Goal: Information Seeking & Learning: Learn about a topic

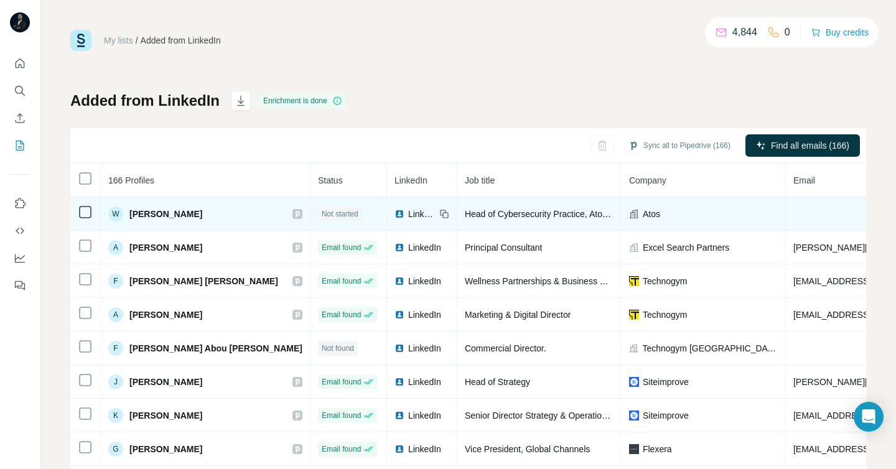
click at [642, 214] on span "Atos" at bounding box center [650, 214] width 17 height 12
copy span "Atos"
click at [629, 215] on icon at bounding box center [633, 213] width 9 height 9
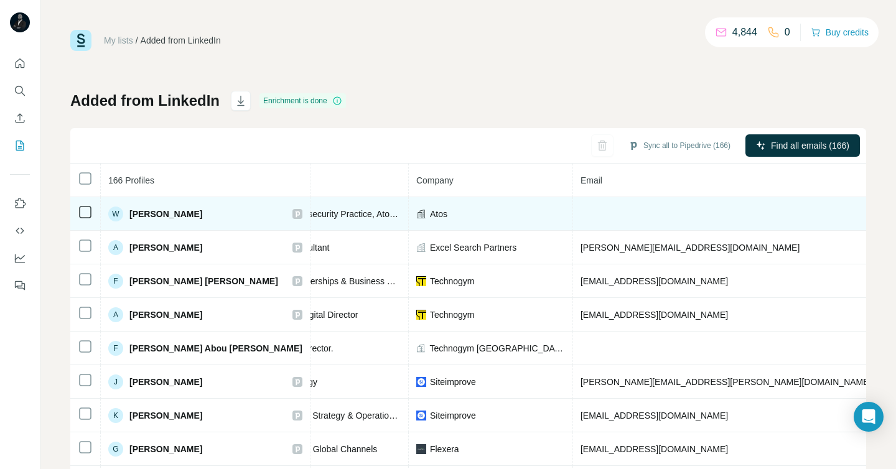
scroll to position [0, 145]
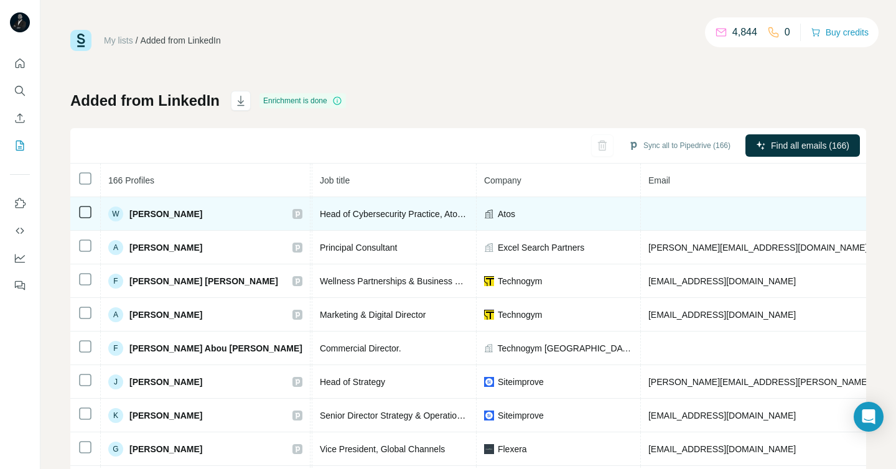
click at [498, 212] on span "Atos" at bounding box center [506, 214] width 17 height 12
copy span "Atos"
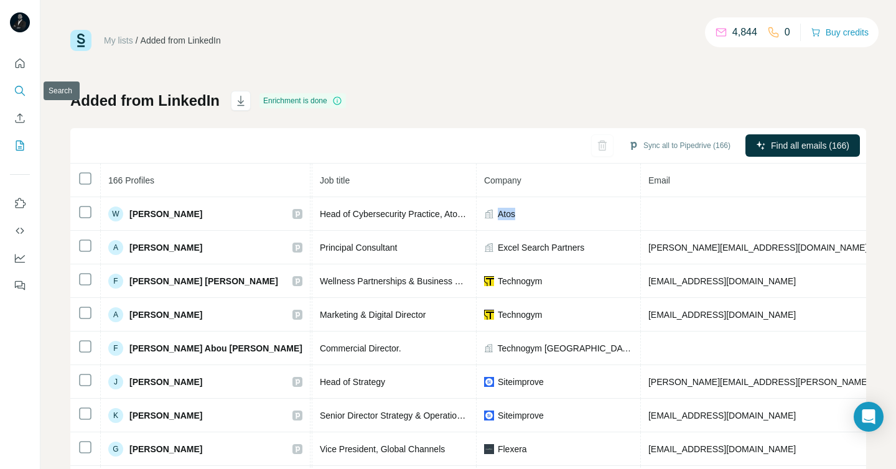
click at [22, 91] on icon "Search" at bounding box center [20, 91] width 12 height 12
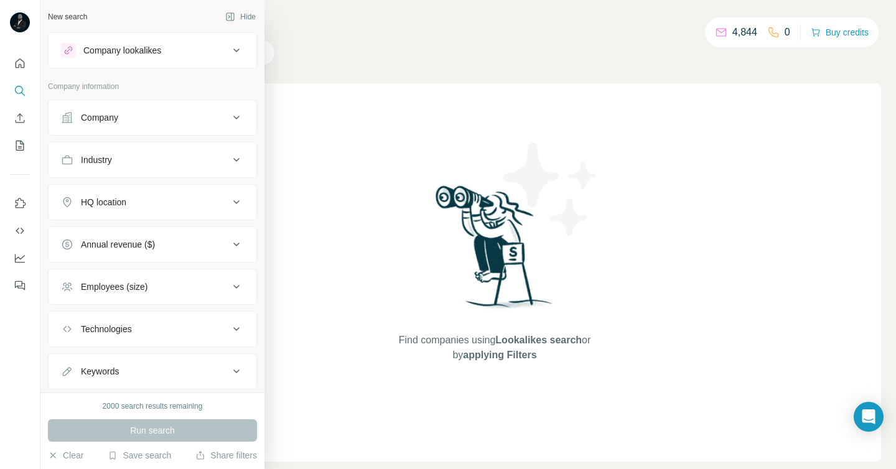
click at [68, 115] on icon at bounding box center [67, 117] width 12 height 12
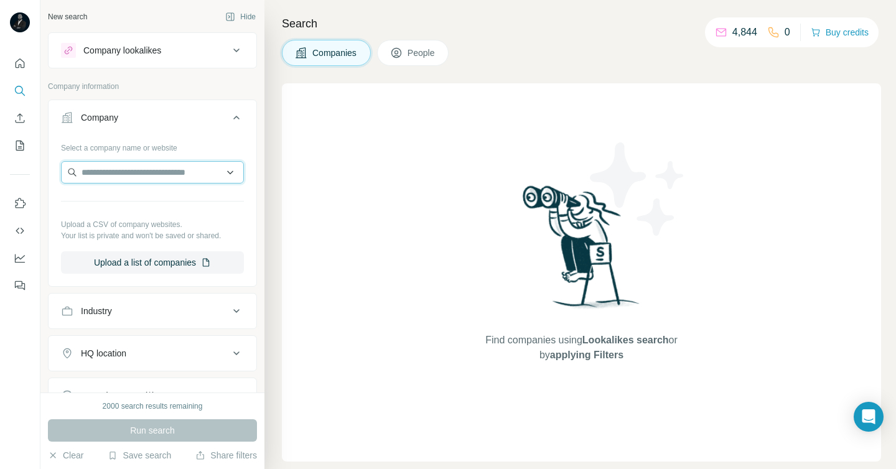
click at [120, 170] on input "text" at bounding box center [152, 172] width 183 height 22
paste input "****"
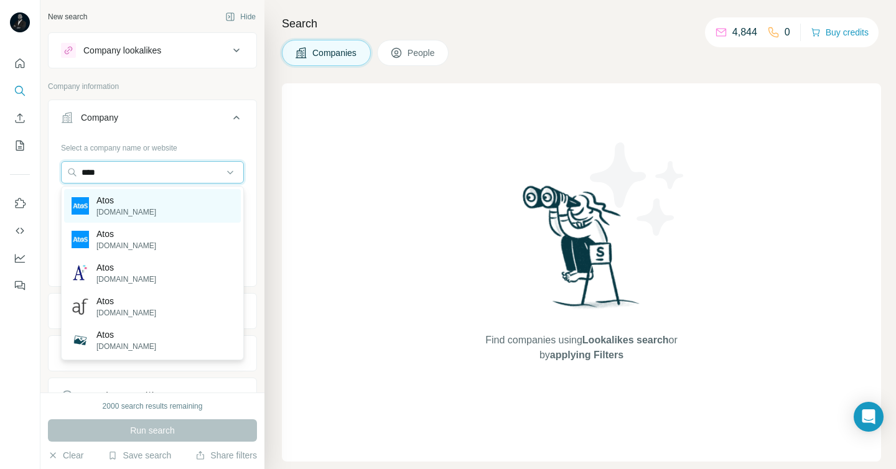
type input "****"
click at [108, 205] on p "Atos" at bounding box center [126, 200] width 60 height 12
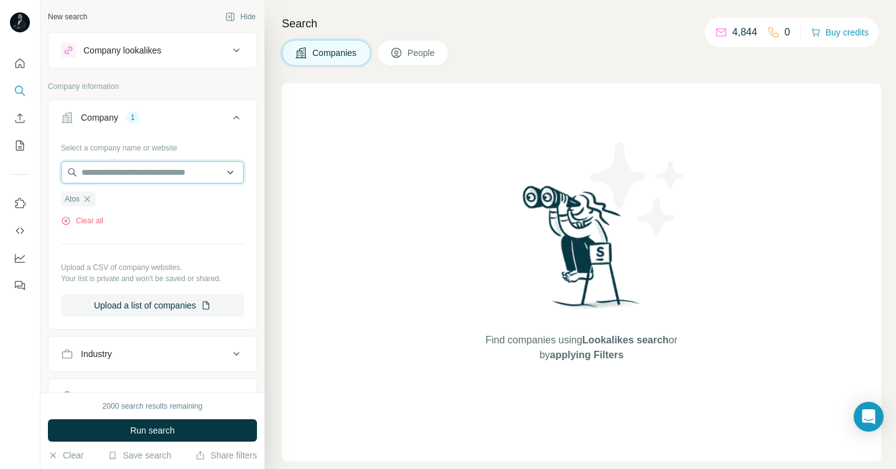
click at [176, 173] on input "text" at bounding box center [152, 172] width 183 height 22
click at [163, 175] on input "**********" at bounding box center [152, 172] width 183 height 22
type input "*"
click at [195, 137] on div "Select a company name or website" at bounding box center [152, 145] width 183 height 16
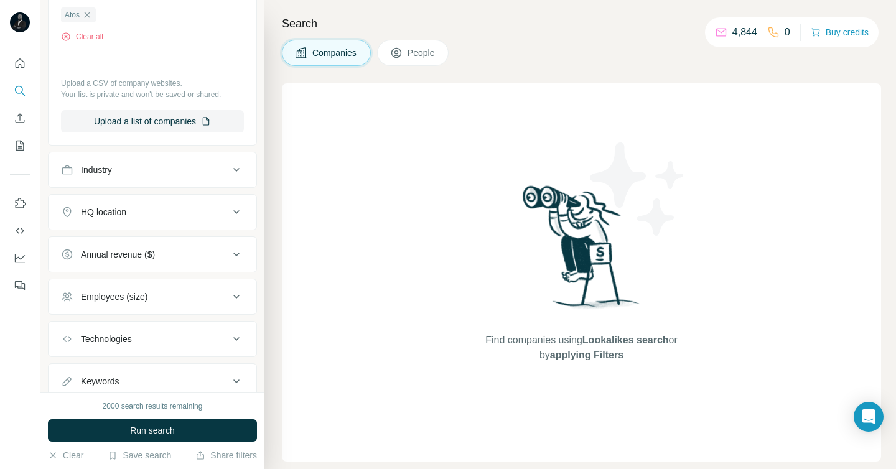
scroll to position [198, 0]
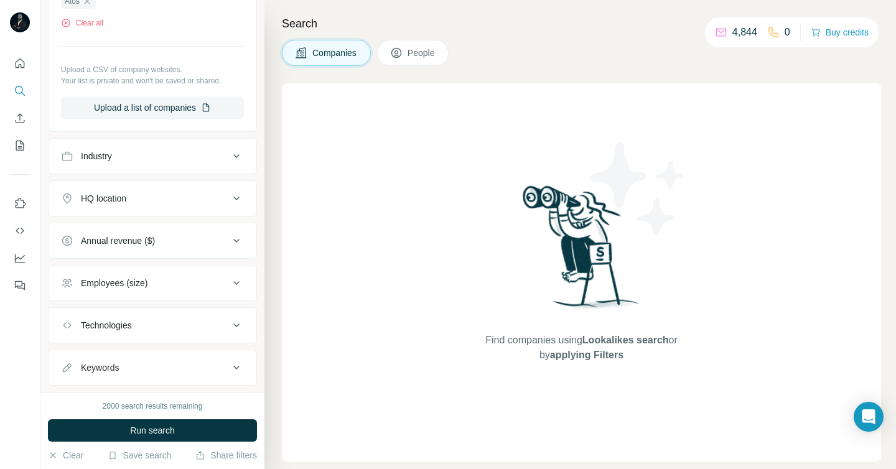
click at [213, 200] on div "HQ location" at bounding box center [145, 198] width 168 height 12
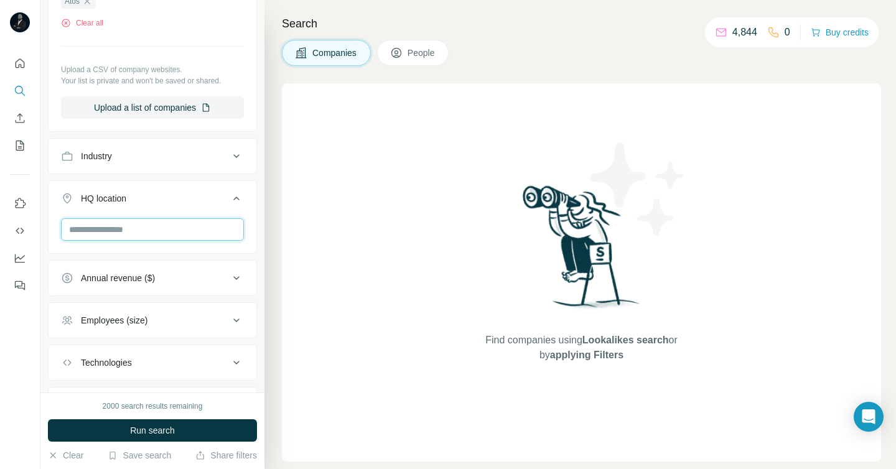
click at [178, 229] on input "text" at bounding box center [152, 229] width 183 height 22
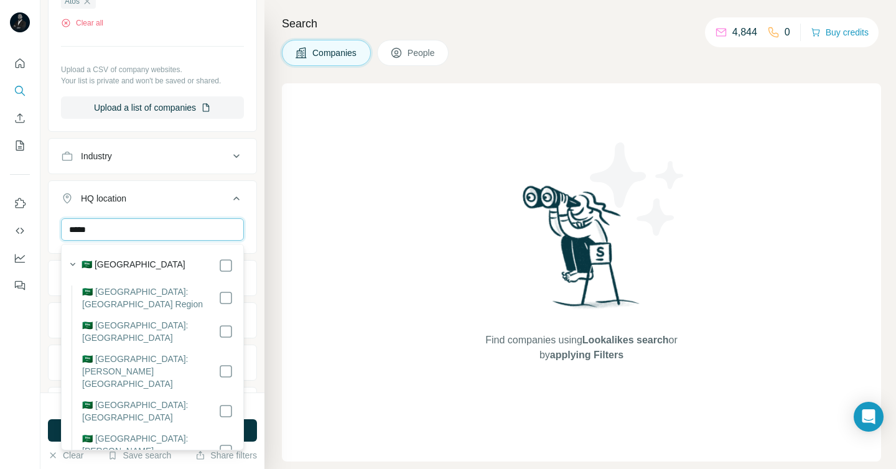
type input "*****"
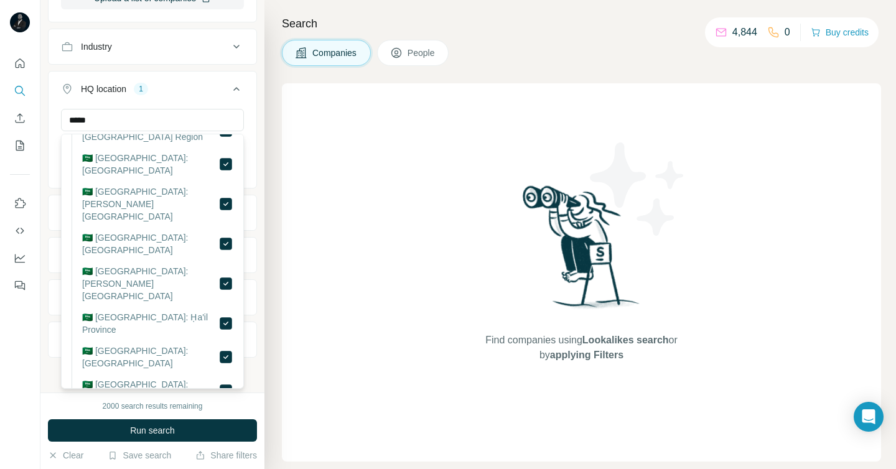
scroll to position [59, 0]
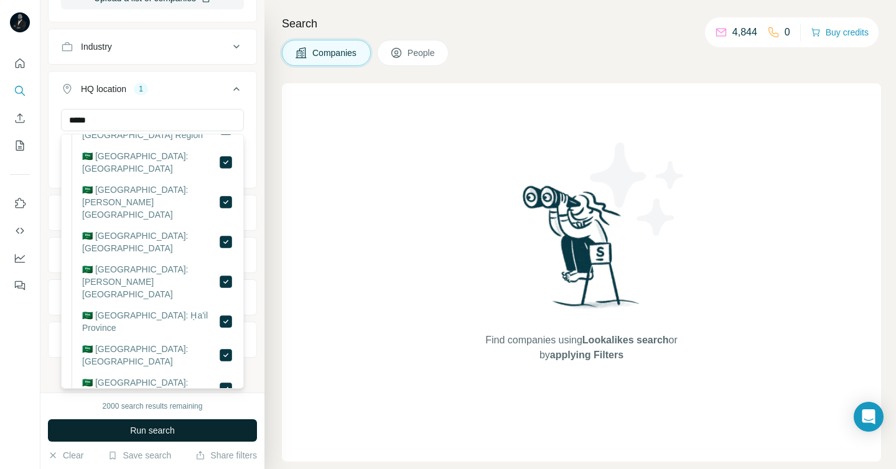
click at [171, 427] on span "Run search" at bounding box center [152, 430] width 45 height 12
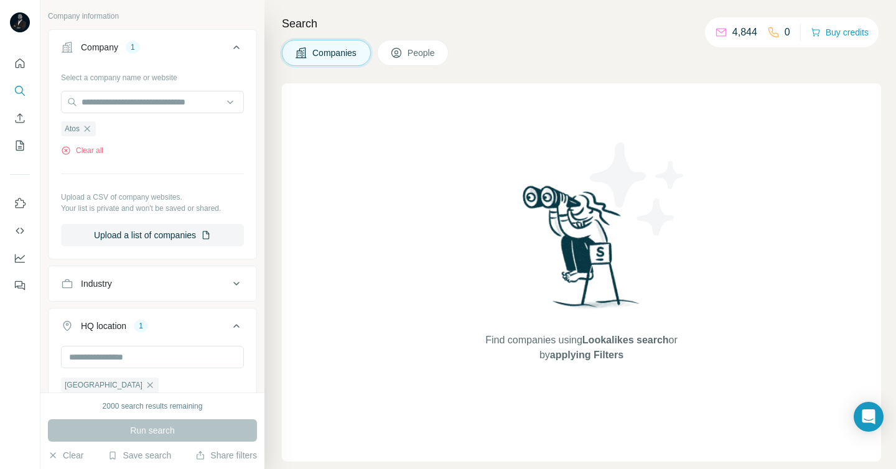
scroll to position [68, 0]
click at [91, 133] on icon "button" at bounding box center [87, 131] width 10 height 10
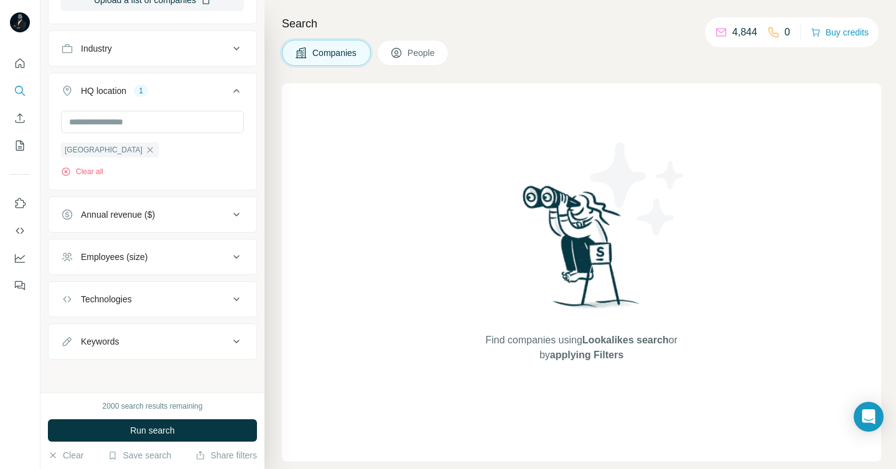
scroll to position [264, 0]
click at [213, 298] on div "Technologies" at bounding box center [145, 297] width 168 height 12
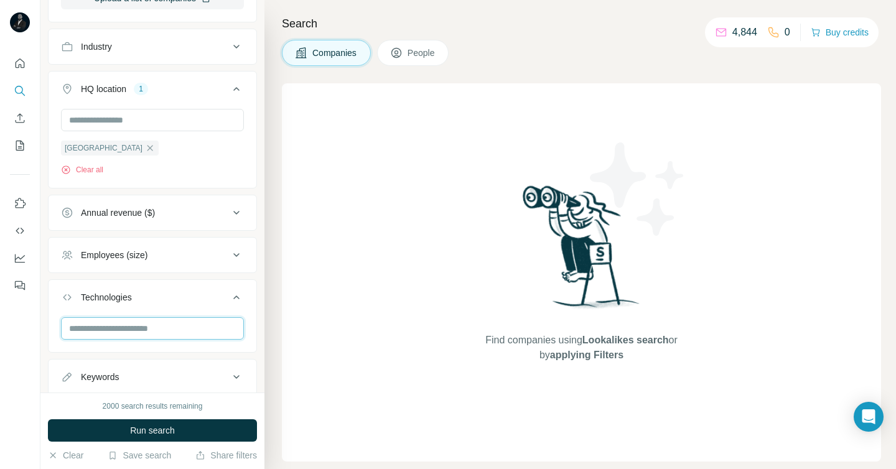
click at [164, 328] on input "text" at bounding box center [152, 328] width 183 height 22
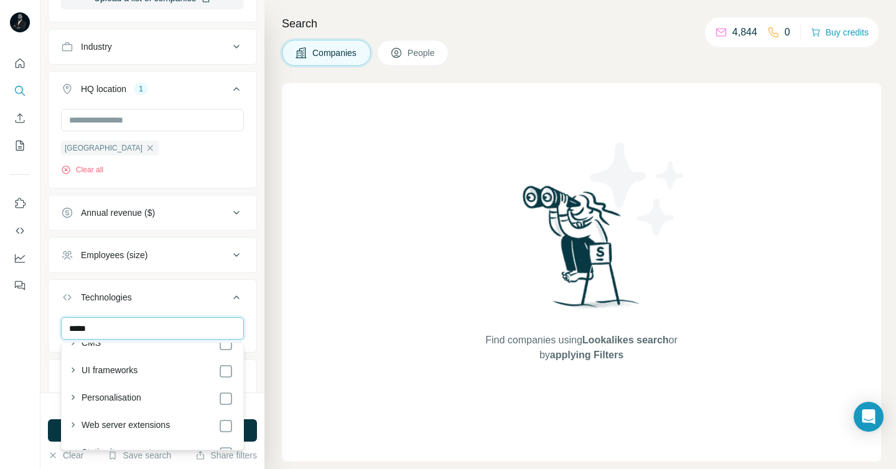
scroll to position [0, 0]
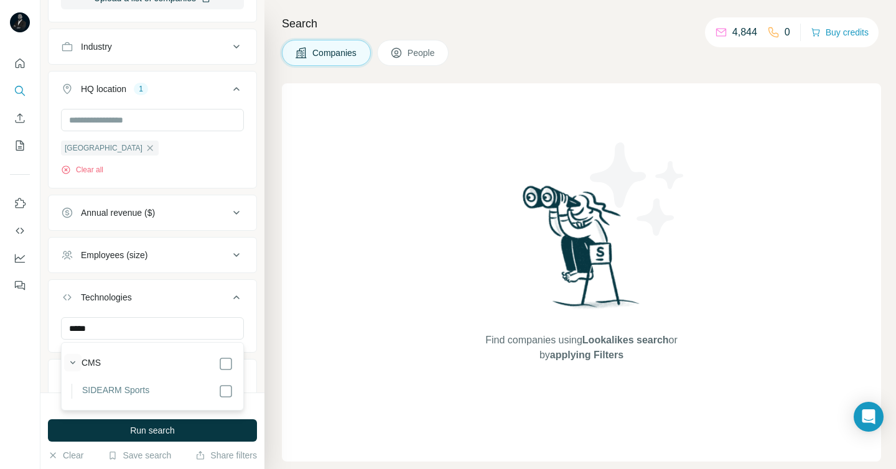
click at [73, 361] on icon "button" at bounding box center [73, 362] width 12 height 12
click at [118, 328] on input "*****" at bounding box center [152, 328] width 183 height 22
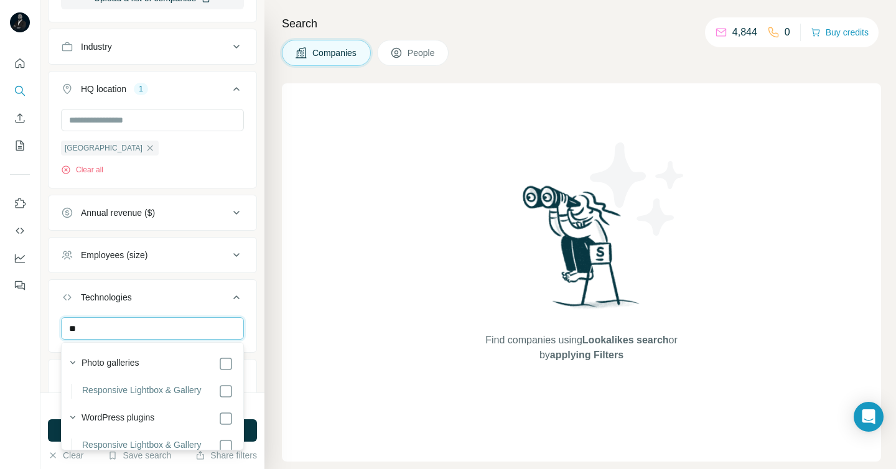
type input "*"
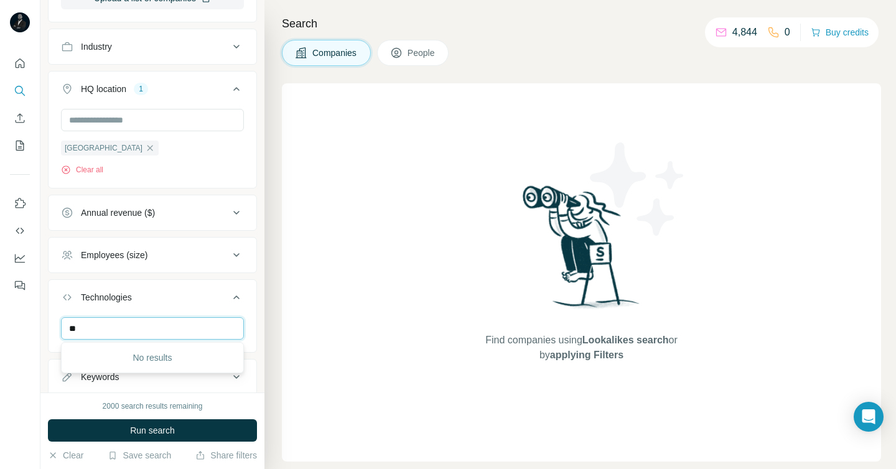
type input "*"
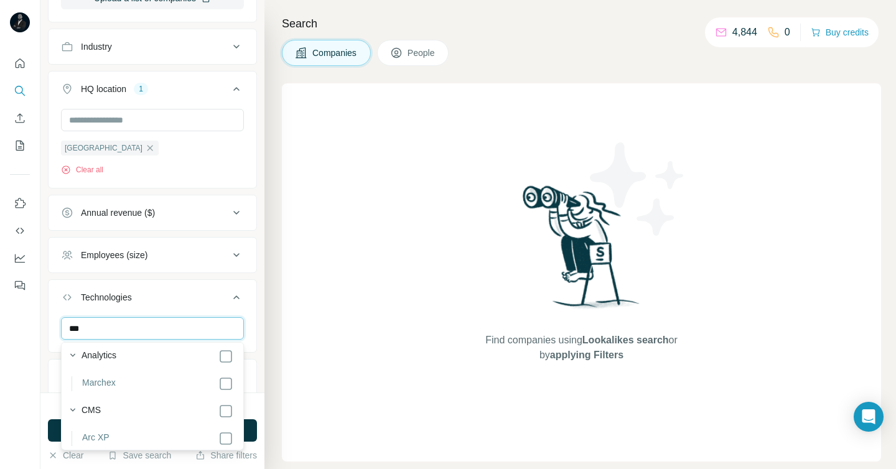
scroll to position [85, 0]
type input "***"
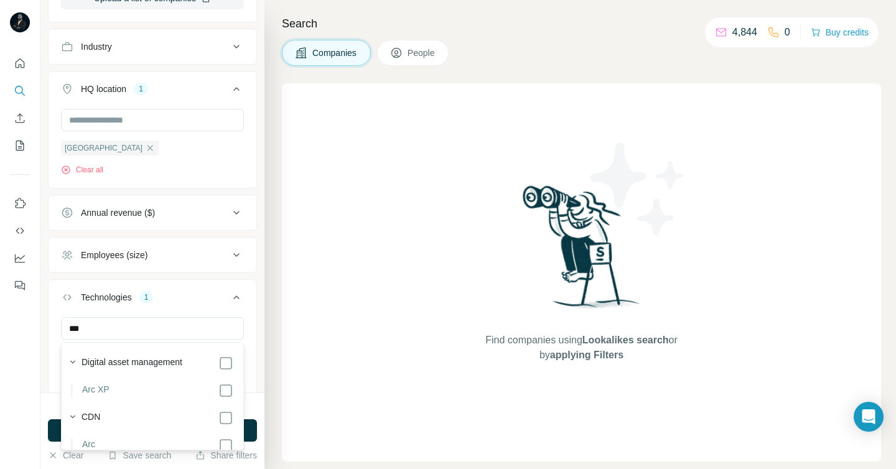
scroll to position [300, 0]
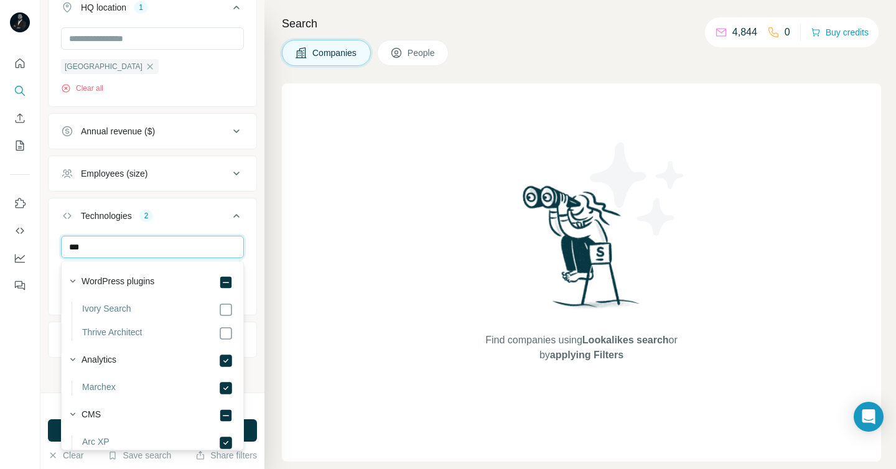
click at [206, 241] on input "***" at bounding box center [152, 247] width 183 height 22
click at [214, 218] on div "Technologies 2" at bounding box center [145, 216] width 168 height 12
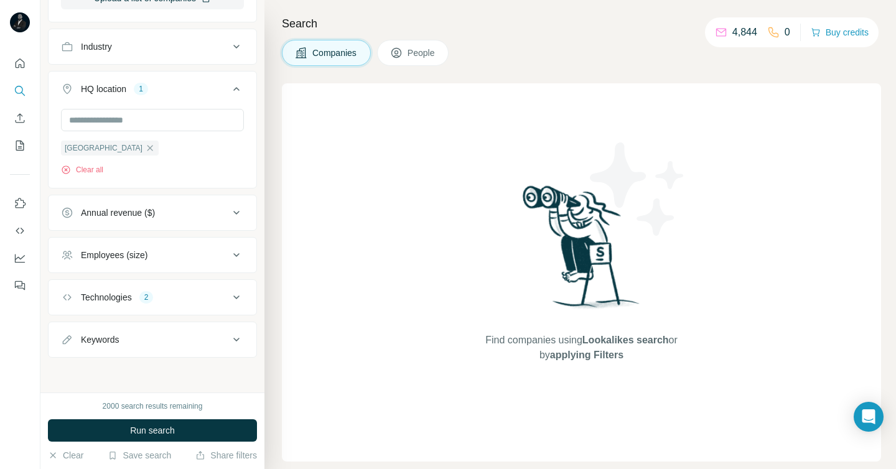
scroll to position [264, 0]
click at [191, 255] on div "Employees (size)" at bounding box center [145, 255] width 168 height 12
click at [197, 224] on button "Annual revenue ($)" at bounding box center [153, 213] width 208 height 30
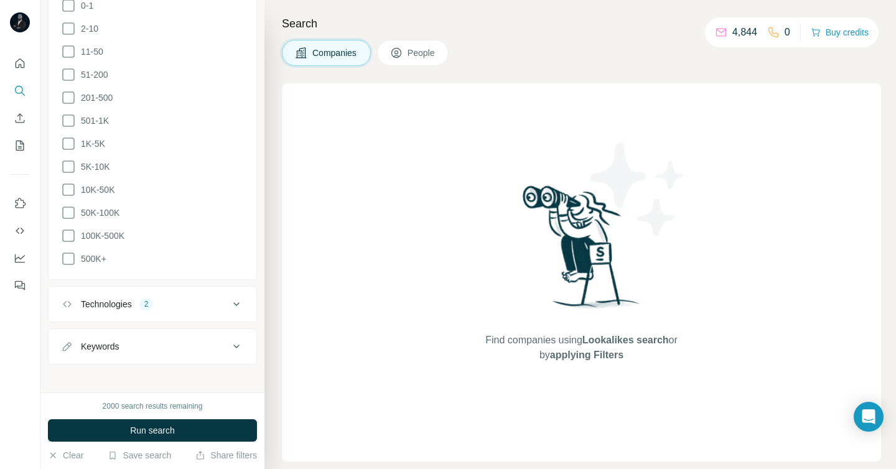
scroll to position [711, 0]
click at [192, 340] on div "Keywords" at bounding box center [145, 345] width 168 height 12
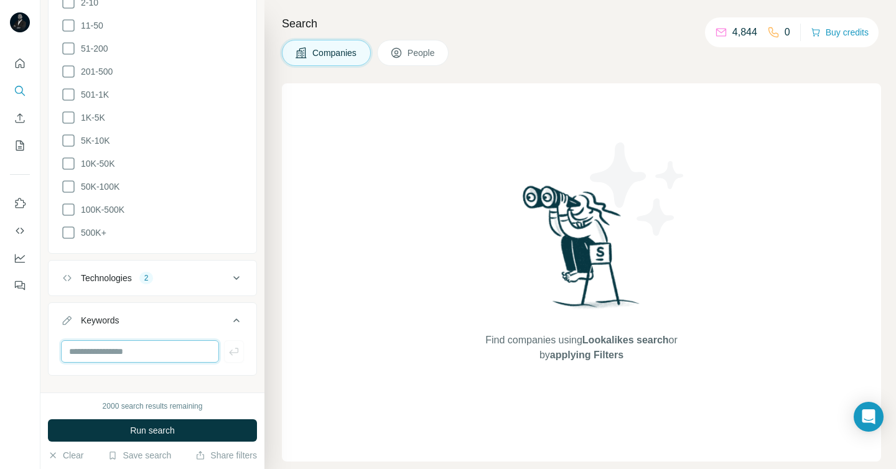
click at [155, 342] on input "text" at bounding box center [140, 351] width 158 height 22
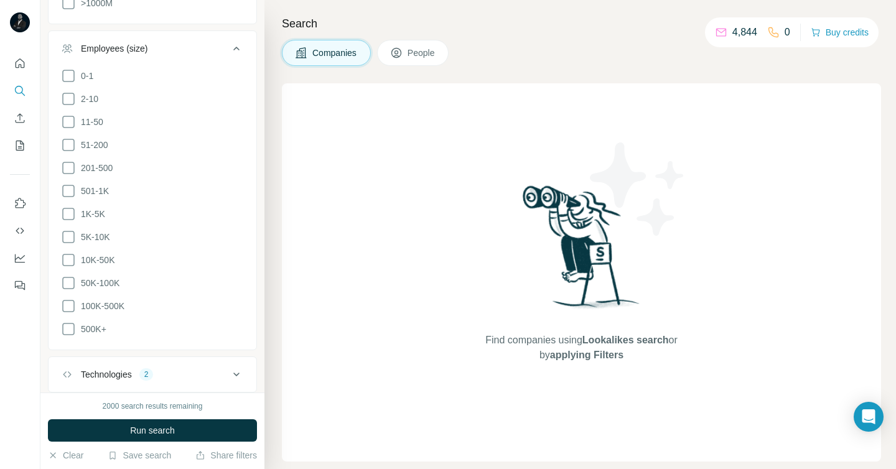
scroll to position [655, 0]
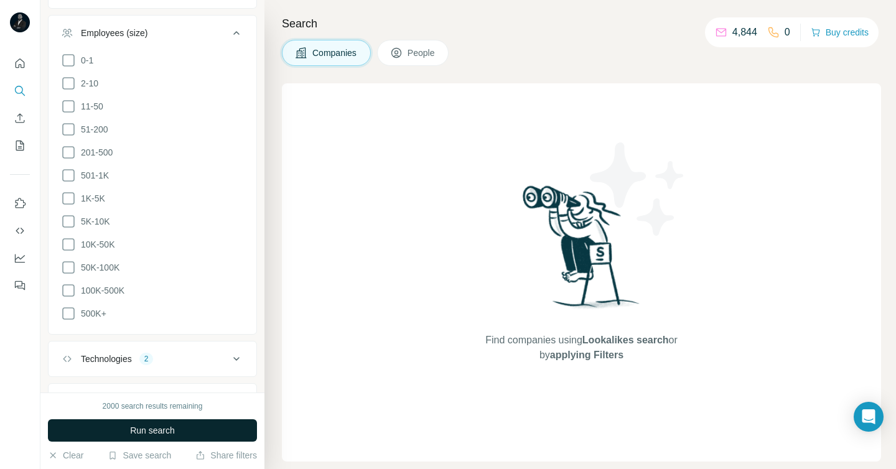
type input "*****"
click at [185, 430] on button "Run search" at bounding box center [152, 430] width 209 height 22
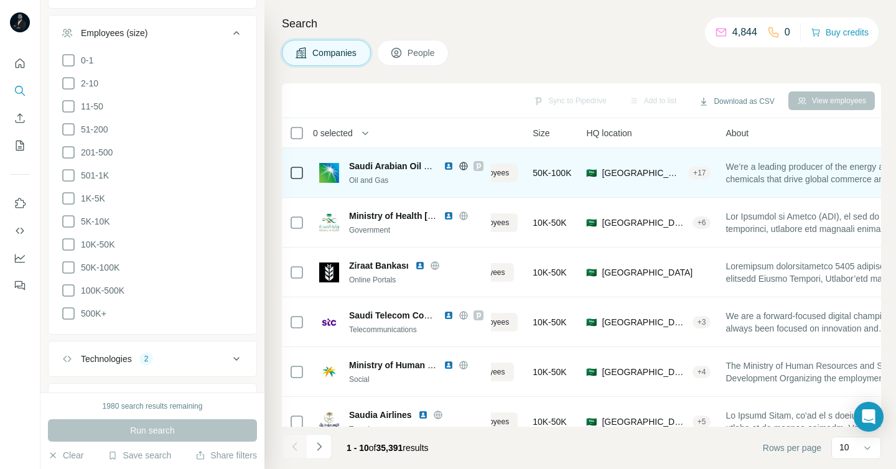
scroll to position [0, 85]
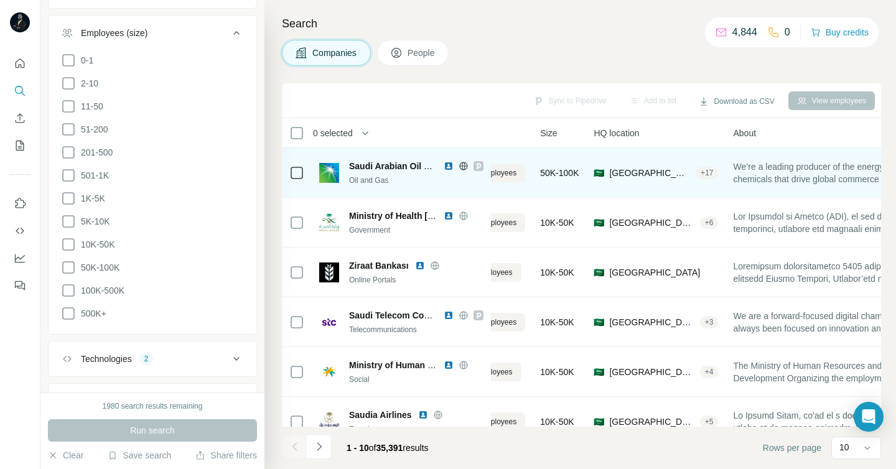
click at [448, 166] on img at bounding box center [448, 166] width 10 height 10
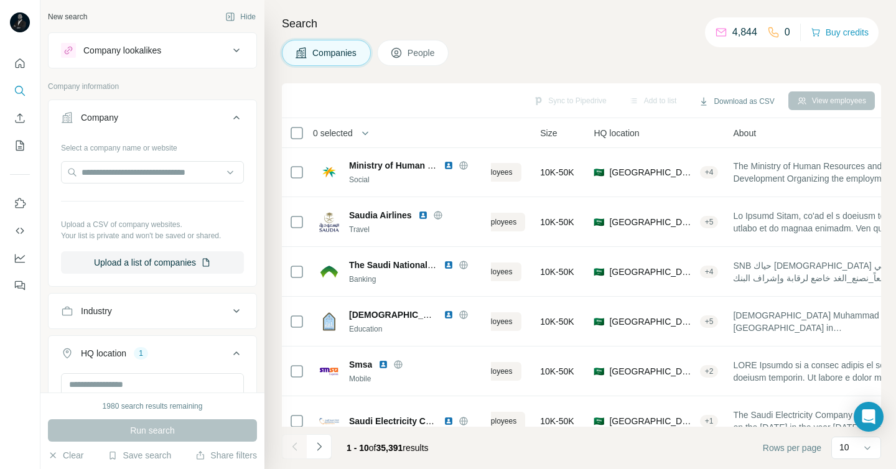
scroll to position [219, 85]
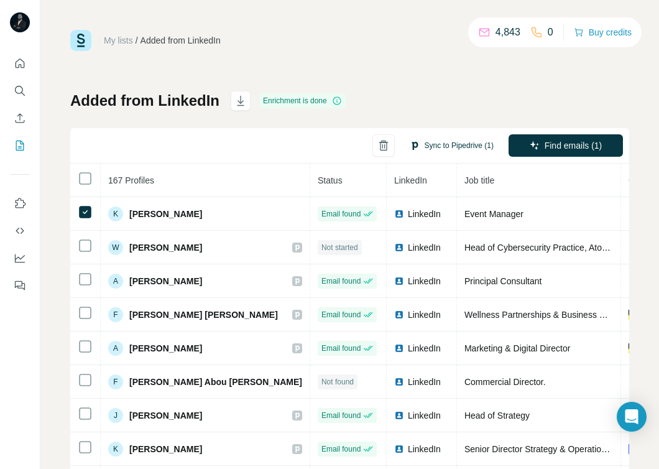
click at [450, 150] on button "Sync to Pipedrive (1)" at bounding box center [451, 145] width 101 height 19
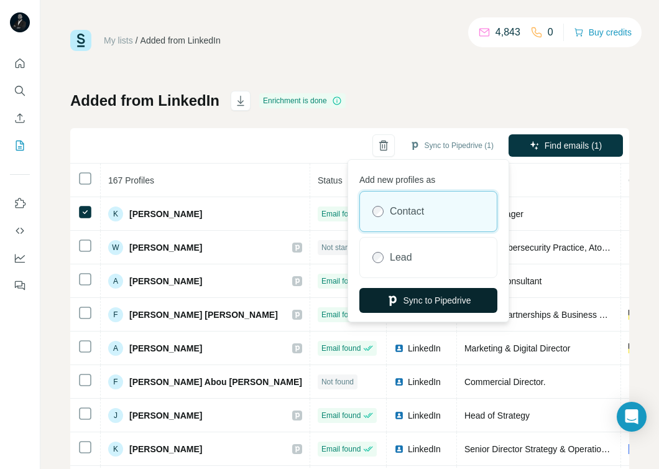
click at [412, 297] on button "Sync to Pipedrive" at bounding box center [428, 300] width 138 height 25
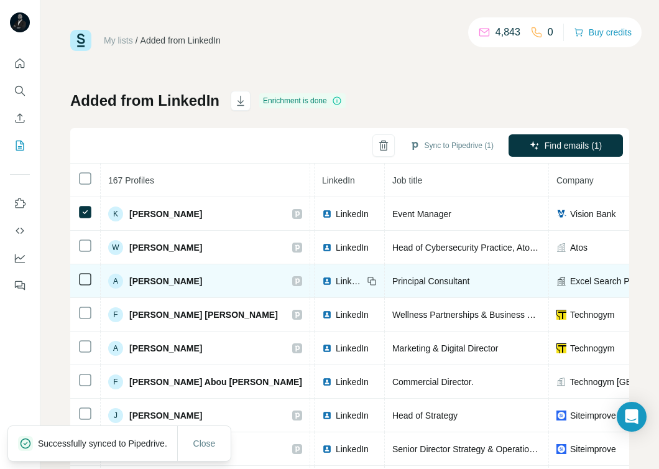
scroll to position [0, 76]
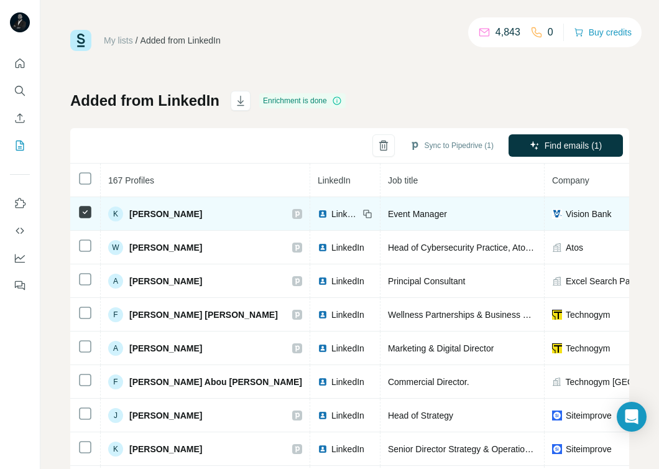
click at [566, 211] on span "Vision Bank" at bounding box center [589, 214] width 46 height 12
copy span "Vision Bank"
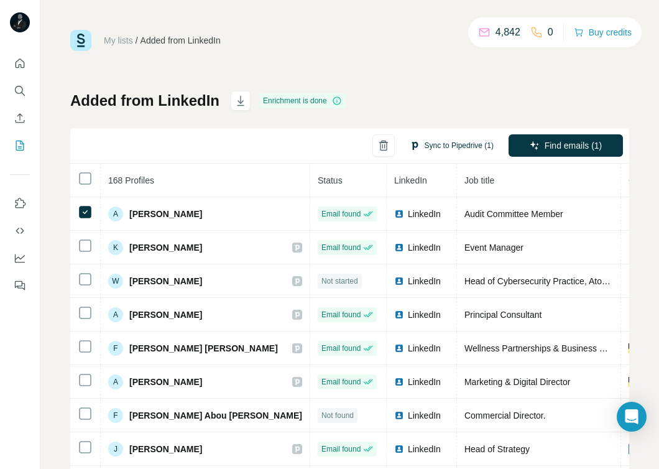
click at [455, 146] on button "Sync to Pipedrive (1)" at bounding box center [451, 145] width 101 height 19
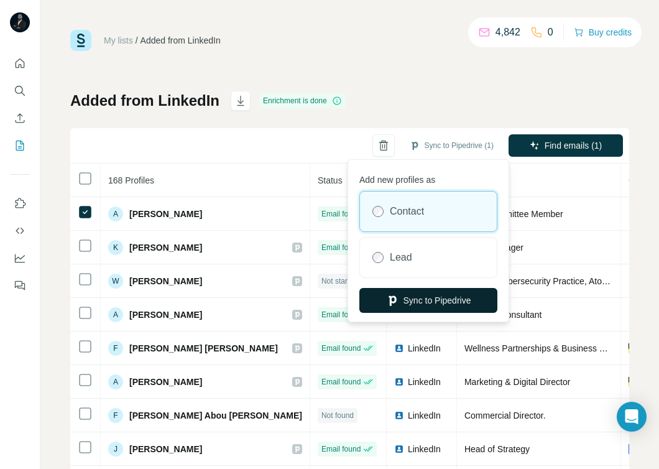
click at [437, 300] on button "Sync to Pipedrive" at bounding box center [428, 300] width 138 height 25
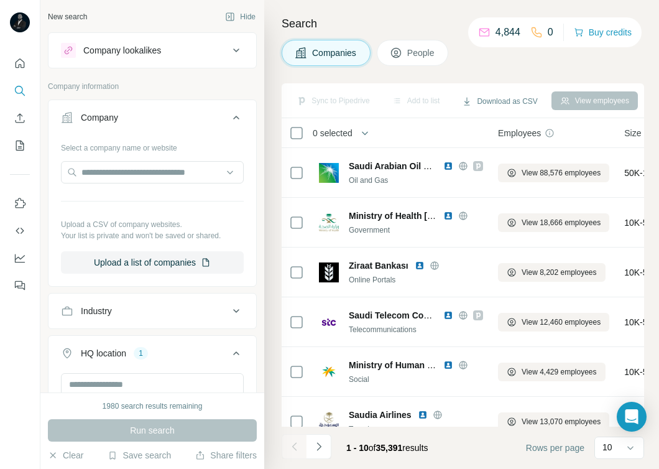
scroll to position [59, 0]
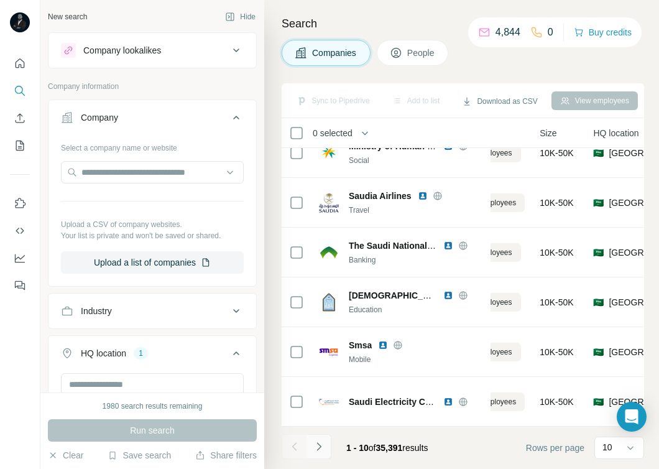
click at [317, 445] on icon "Navigate to next page" at bounding box center [319, 446] width 12 height 12
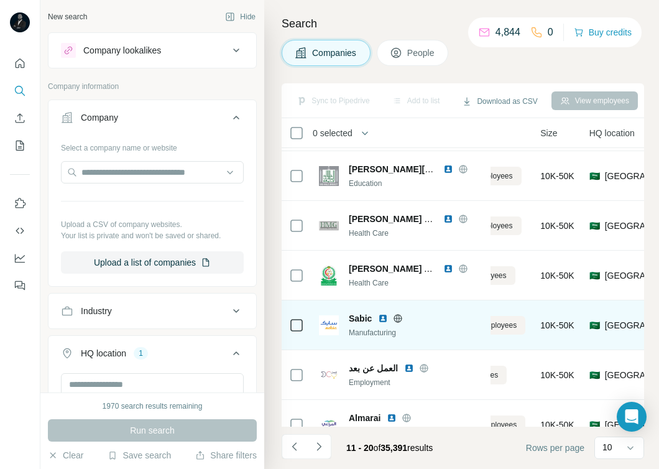
scroll to position [219, 84]
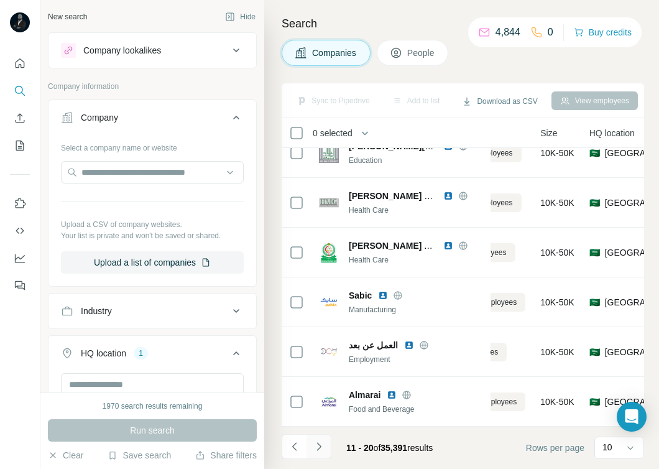
click at [323, 441] on icon "Navigate to next page" at bounding box center [319, 446] width 12 height 12
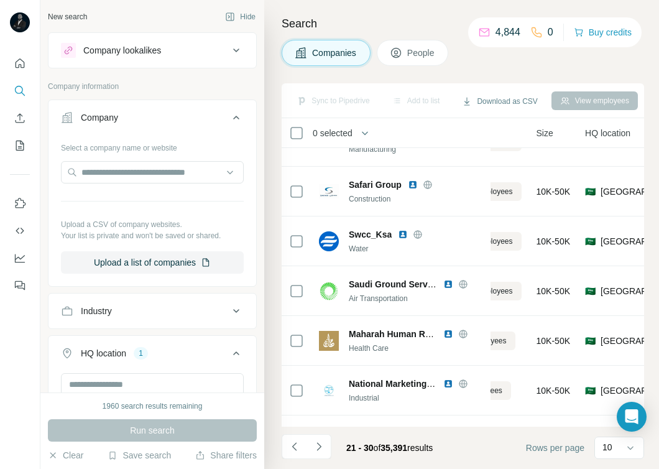
scroll to position [0, 84]
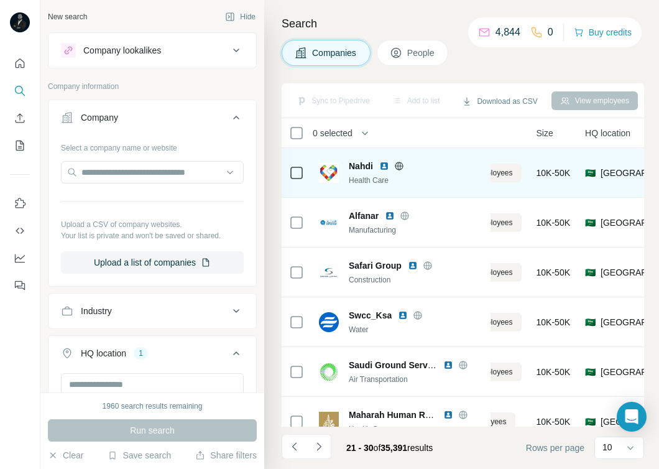
click at [384, 163] on img at bounding box center [384, 166] width 10 height 10
